Goal: Communication & Community: Answer question/provide support

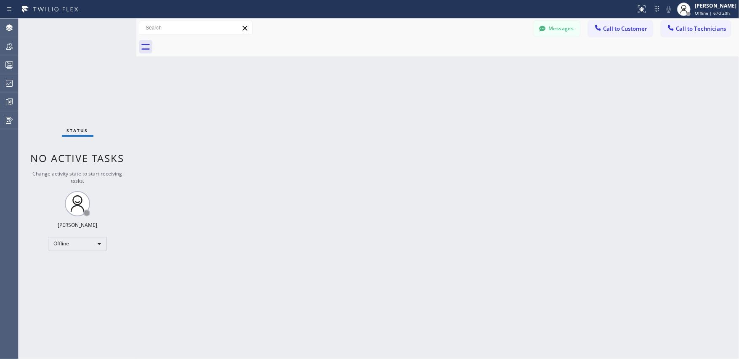
click at [617, 31] on span "Call to Customer" at bounding box center [625, 29] width 44 height 8
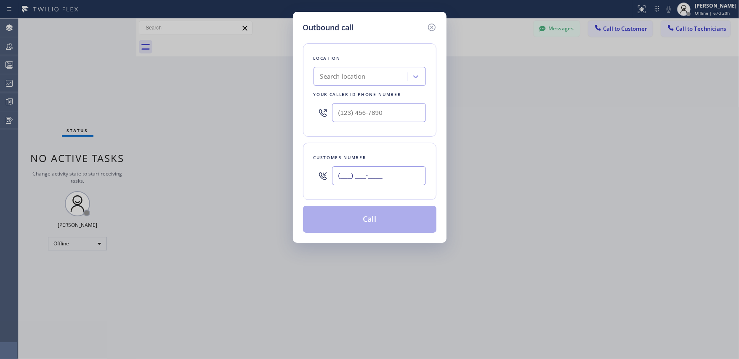
click at [398, 176] on input "(___) ___-____" at bounding box center [379, 175] width 94 height 19
paste input "973) 427-6667"
type input "[PHONE_NUMBER]"
click at [405, 118] on input "(___) ___-____" at bounding box center [379, 112] width 94 height 19
paste input "213) 642-3250"
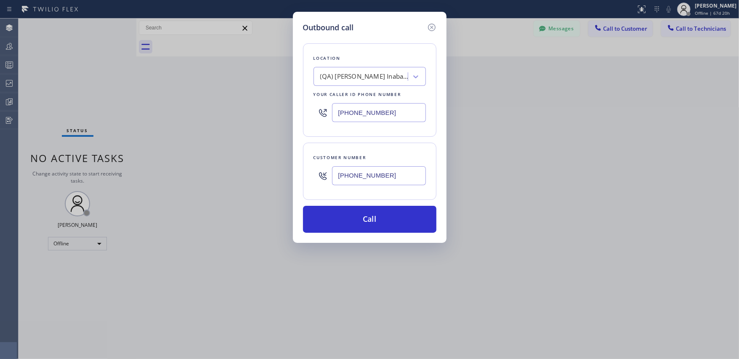
type input "[PHONE_NUMBER]"
click at [429, 27] on icon at bounding box center [432, 27] width 10 height 10
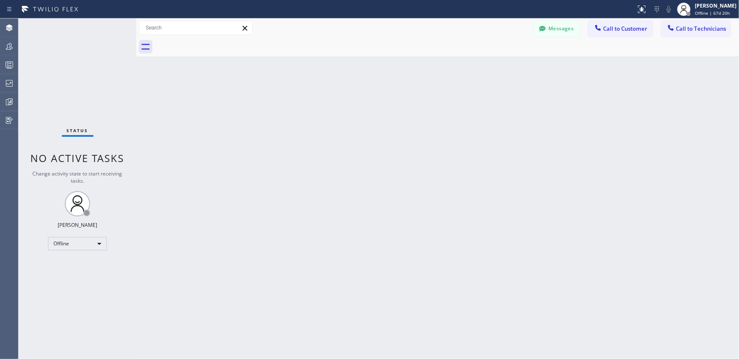
click at [481, 140] on div "Back to Dashboard Change Sender ID Customers Technicians DD [PERSON_NAME] [DATE…" at bounding box center [437, 189] width 603 height 341
click at [394, 192] on div "Back to Dashboard Change Sender ID Customers Technicians Select a contact Outbo…" at bounding box center [437, 189] width 603 height 341
click at [523, 130] on div "Back to Dashboard Change Sender ID Customers Technicians DD [PERSON_NAME] [DATE…" at bounding box center [437, 189] width 603 height 341
click at [520, 225] on div "Back to Dashboard Change Sender ID Customers Technicians DD [PERSON_NAME] [DATE…" at bounding box center [437, 189] width 603 height 341
click at [620, 272] on div "Back to Dashboard Change Sender ID Customers Technicians DD [PERSON_NAME] [DATE…" at bounding box center [437, 189] width 603 height 341
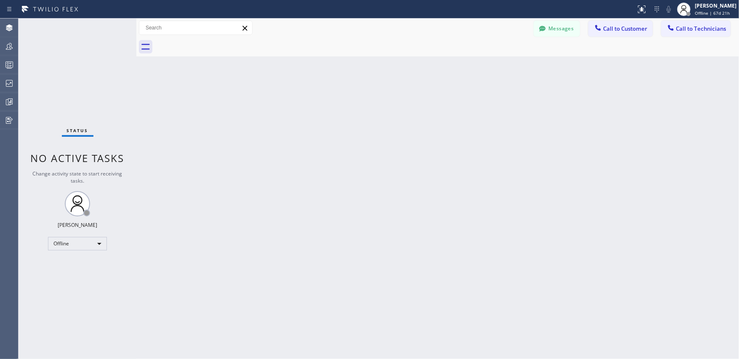
drag, startPoint x: 478, startPoint y: 195, endPoint x: 478, endPoint y: 189, distance: 5.5
click at [478, 194] on div "Back to Dashboard Change Sender ID Customers Technicians DD [PERSON_NAME] [DATE…" at bounding box center [437, 189] width 603 height 341
